Goal: Communication & Community: Share content

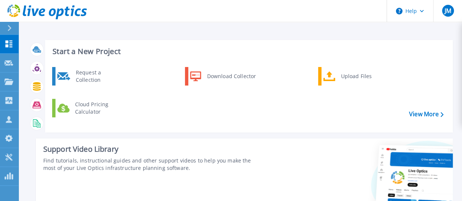
click at [32, 162] on div "Start a New Project Request a Collection Download Collector Upload Files Cloud …" at bounding box center [240, 131] width 424 height 195
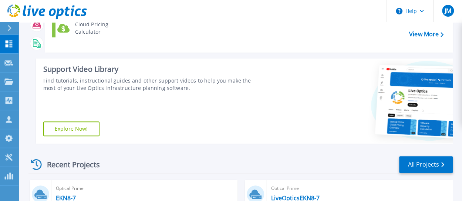
scroll to position [177, 0]
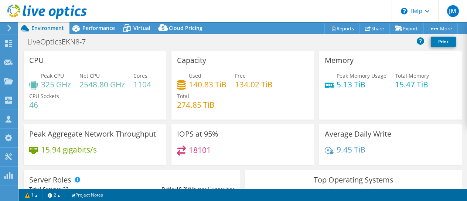
select select "USD"
click at [92, 31] on span "Performance" at bounding box center [98, 27] width 33 height 7
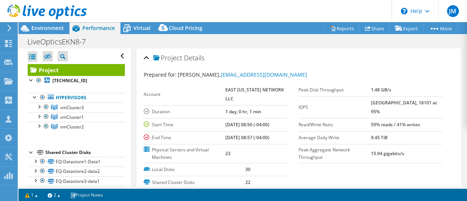
click at [165, 95] on label "Account" at bounding box center [185, 94] width 82 height 7
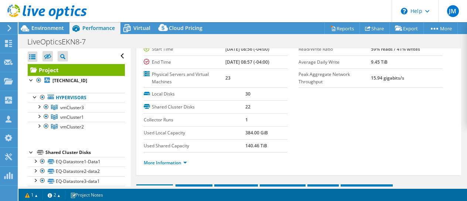
scroll to position [74, 0]
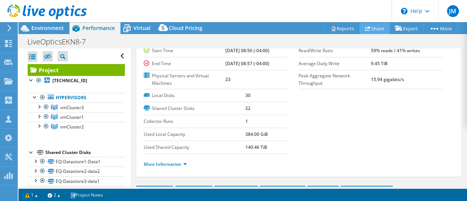
click at [370, 30] on link "Share" at bounding box center [375, 28] width 30 height 11
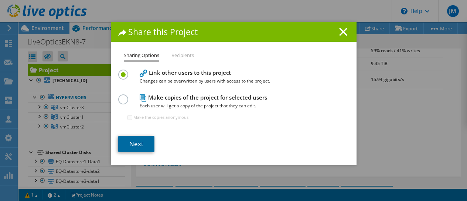
click at [132, 148] on link "Next" at bounding box center [136, 144] width 36 height 16
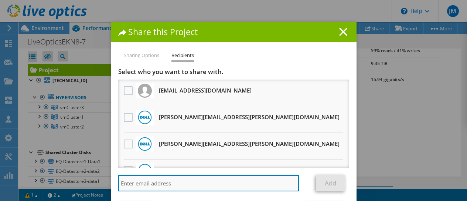
click at [178, 178] on input "search" at bounding box center [208, 183] width 181 height 16
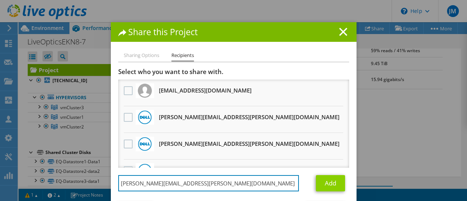
type input "[PERSON_NAME][EMAIL_ADDRESS][PERSON_NAME][DOMAIN_NAME]"
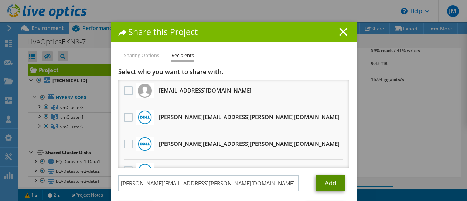
click at [329, 185] on link "Add" at bounding box center [330, 183] width 29 height 16
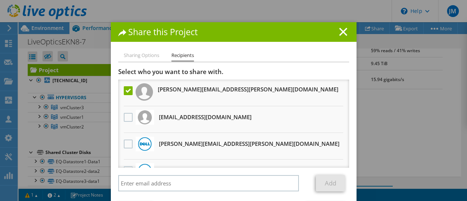
click at [125, 90] on label at bounding box center [129, 90] width 11 height 9
click at [0, 0] on input "checkbox" at bounding box center [0, 0] width 0 height 0
click at [125, 90] on label at bounding box center [129, 90] width 11 height 9
click at [0, 0] on input "checkbox" at bounding box center [0, 0] width 0 height 0
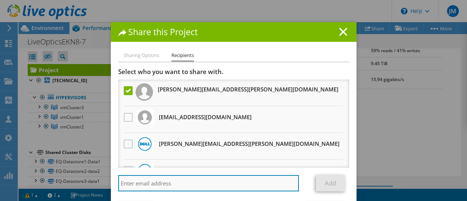
click at [135, 182] on input "search" at bounding box center [208, 183] width 181 height 16
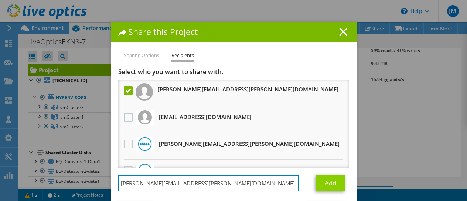
type input "[PERSON_NAME][EMAIL_ADDRESS][PERSON_NAME][DOMAIN_NAME]"
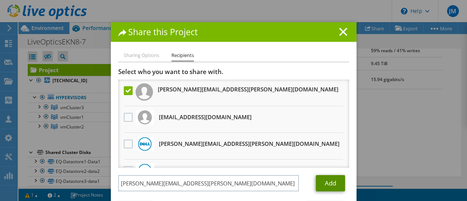
click at [328, 182] on link "Add" at bounding box center [330, 183] width 29 height 16
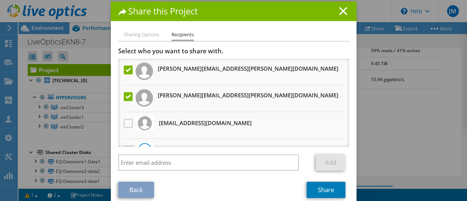
scroll to position [31, 0]
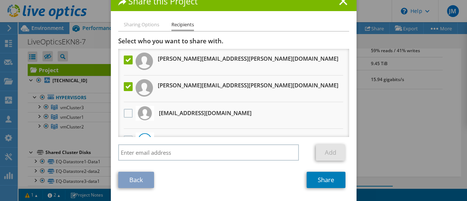
click at [323, 189] on div "Sharing Options Recipients Link other users to this project Changes can be over…" at bounding box center [234, 110] width 246 height 180
click at [315, 184] on link "Share" at bounding box center [326, 180] width 39 height 16
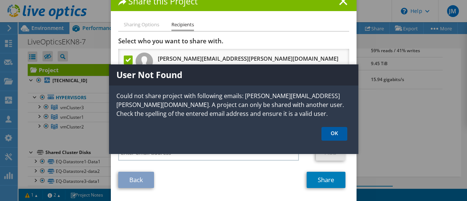
click at [329, 135] on link "OK" at bounding box center [335, 134] width 26 height 14
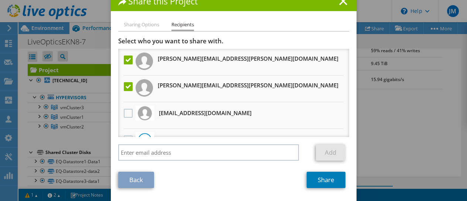
click at [128, 82] on label at bounding box center [129, 86] width 11 height 9
click at [0, 0] on input "checkbox" at bounding box center [0, 0] width 0 height 0
click at [323, 179] on link "Share" at bounding box center [326, 180] width 39 height 16
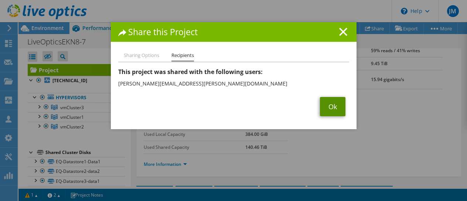
click at [330, 109] on link "Ok" at bounding box center [333, 106] width 26 height 19
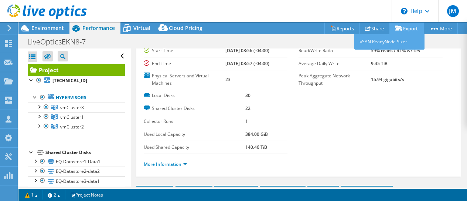
click at [398, 29] on icon at bounding box center [398, 29] width 7 height 6
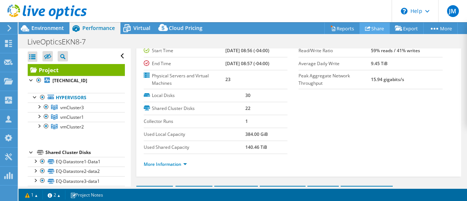
click at [367, 33] on link "Share" at bounding box center [375, 28] width 30 height 11
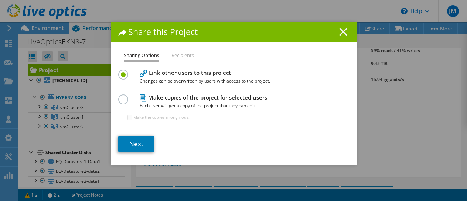
click at [342, 33] on line at bounding box center [343, 31] width 7 height 7
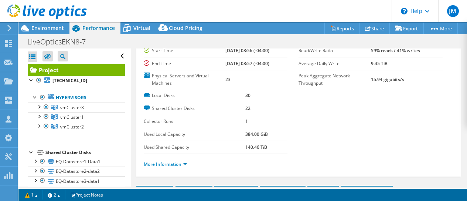
click at [335, 22] on header "JM Channel Partner [PERSON_NAME] [EMAIL_ADDRESS][DOMAIN_NAME] Advizex Technolog…" at bounding box center [233, 11] width 467 height 22
click at [329, 32] on link "Reports" at bounding box center [342, 28] width 35 height 11
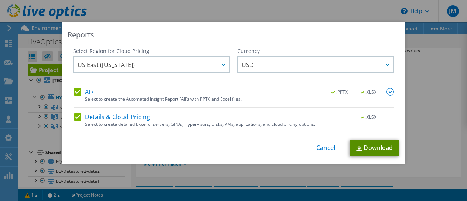
click at [356, 145] on link "Download" at bounding box center [375, 147] width 50 height 17
click at [358, 150] on img at bounding box center [359, 148] width 6 height 5
click at [323, 149] on link "Cancel" at bounding box center [325, 147] width 19 height 7
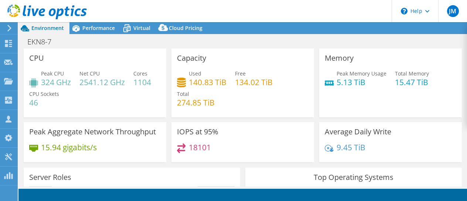
select select "USD"
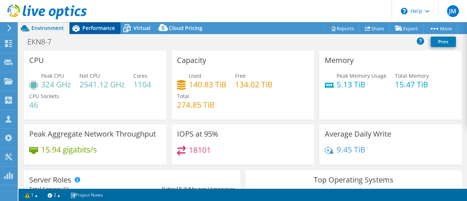
click at [97, 30] on span "Performance" at bounding box center [98, 27] width 33 height 7
